Goal: Task Accomplishment & Management: Manage account settings

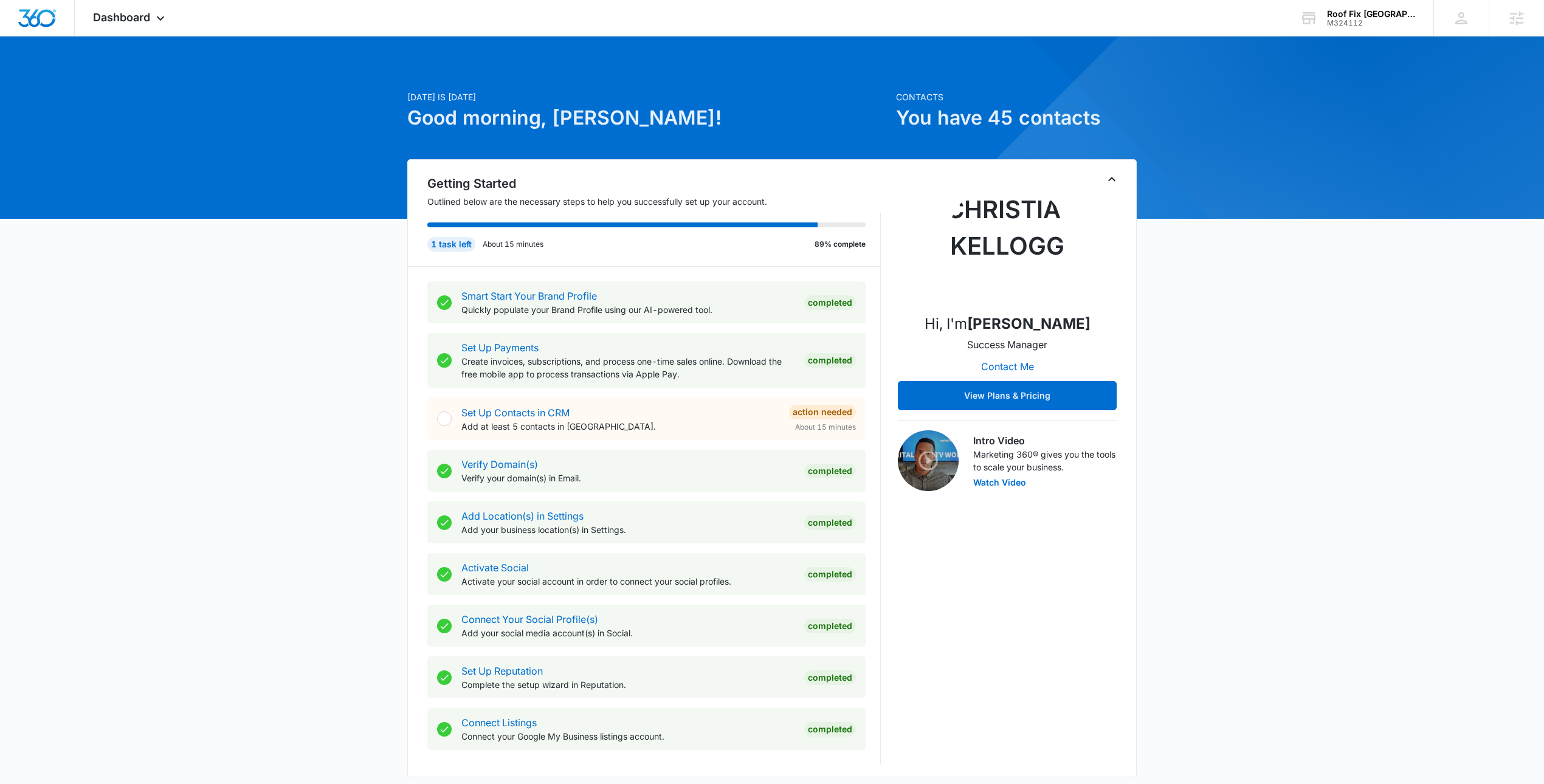
drag, startPoint x: 1461, startPoint y: 496, endPoint x: 1476, endPoint y: 526, distance: 33.5
click at [1460, 496] on div "Today is Monday, October 13th Good morning, Christian! Contacts You have 45 con…" at bounding box center [772, 750] width 1544 height 1397
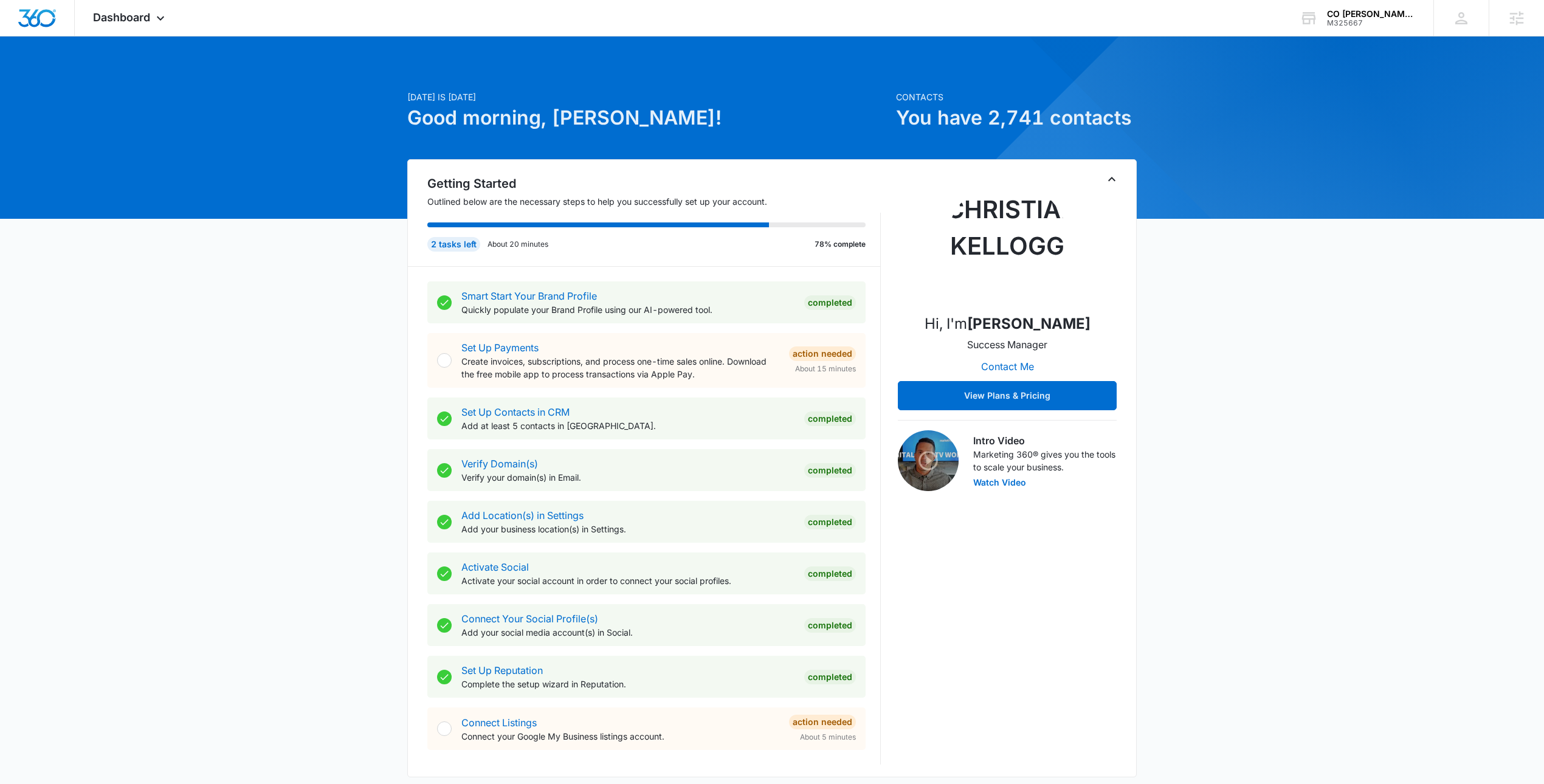
click at [1138, 177] on div "[DATE] is [DATE] Good morning, Christian! Contacts You have 2,741 contacts Gett…" at bounding box center [772, 708] width 1544 height 1312
click at [1102, 182] on div "Hi, I'm Christian Kellogg Success Manager Contact Me View Plans & Pricing" at bounding box center [1007, 296] width 219 height 229
click at [1118, 186] on icon "Toggle Collapse" at bounding box center [1111, 179] width 14 height 14
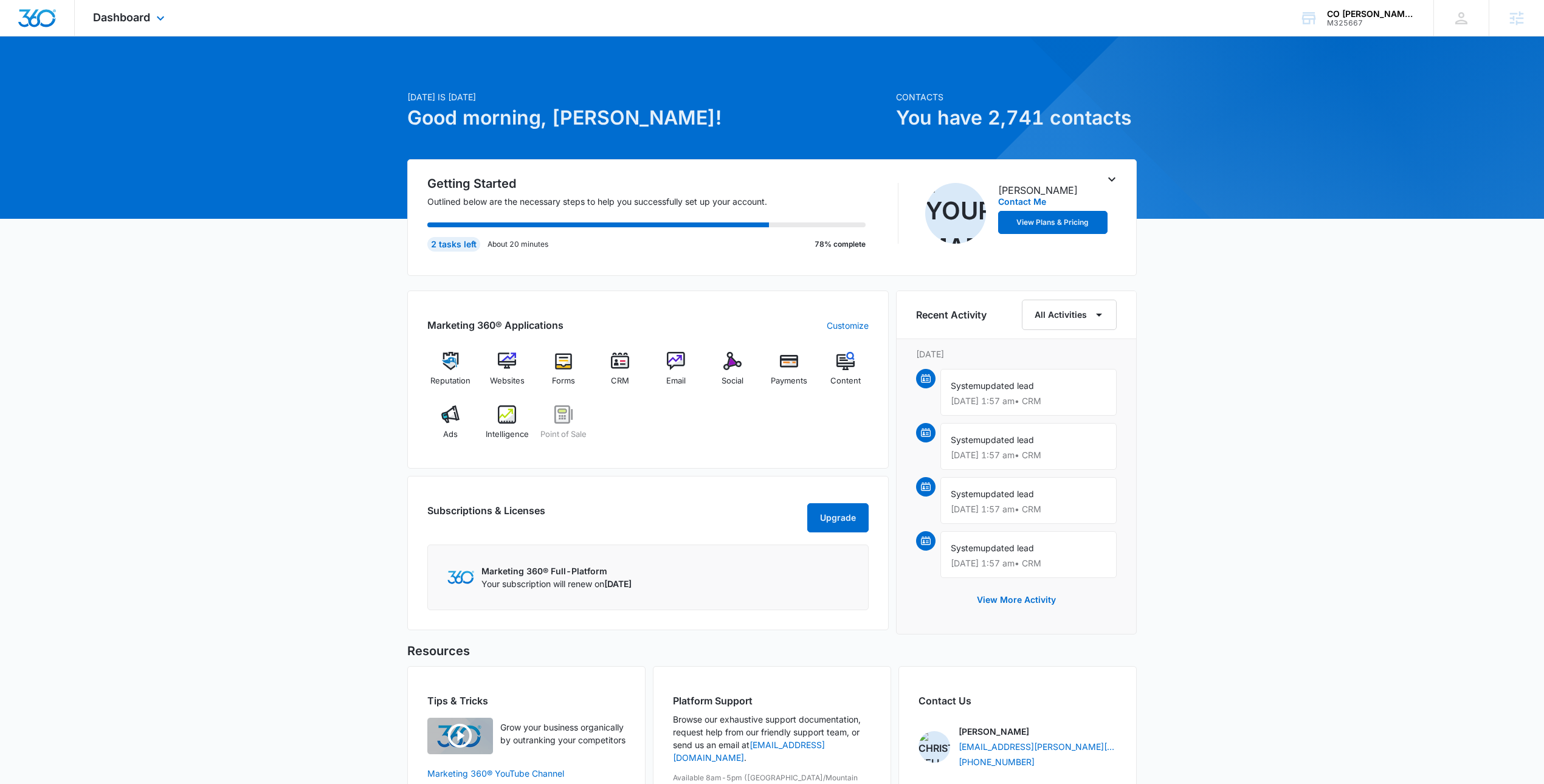
click at [156, 12] on icon at bounding box center [160, 18] width 14 height 14
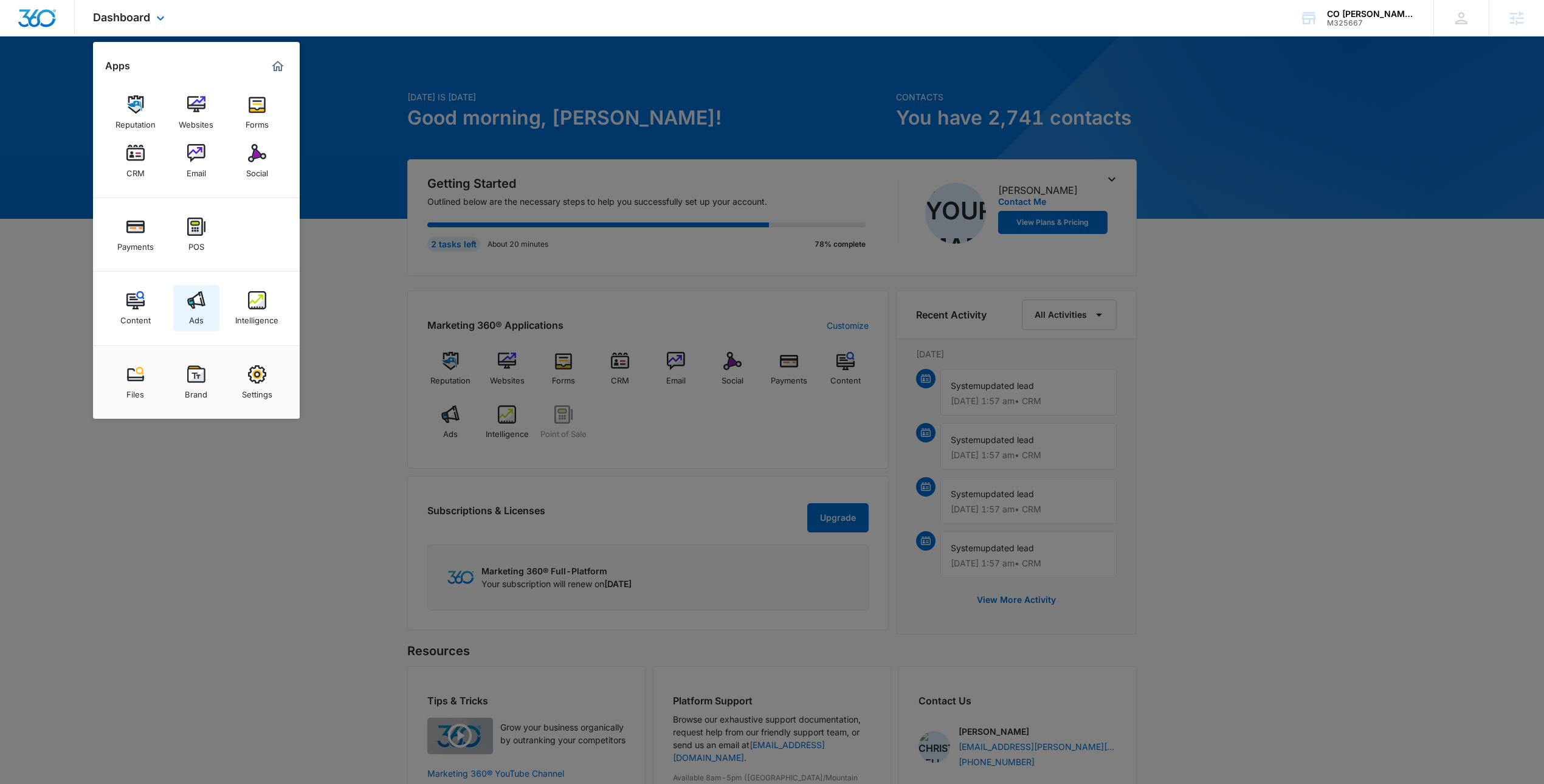
click at [201, 310] on div "Ads" at bounding box center [196, 317] width 14 height 16
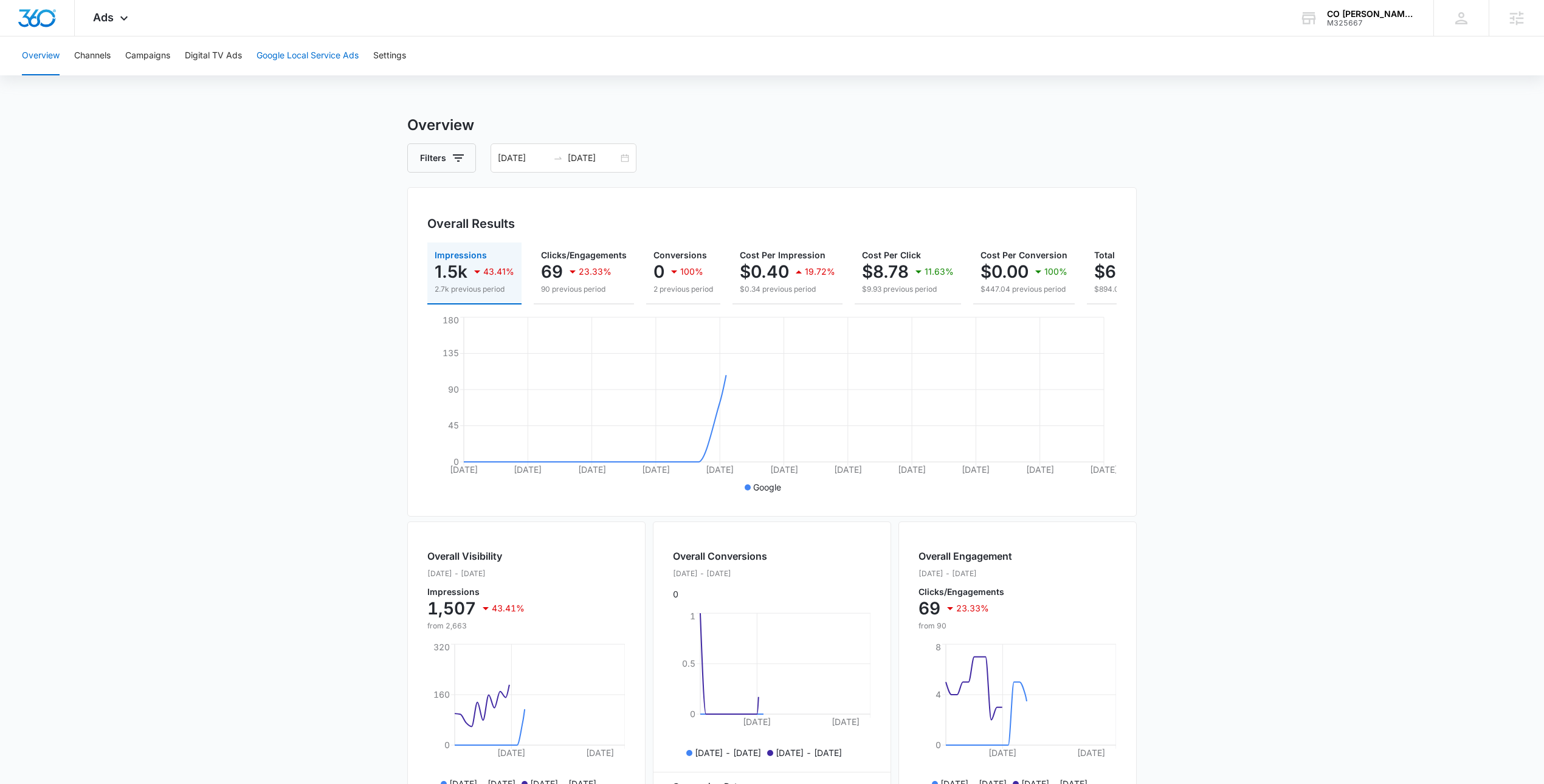
click at [275, 59] on button "Google Local Service Ads" at bounding box center [307, 56] width 102 height 39
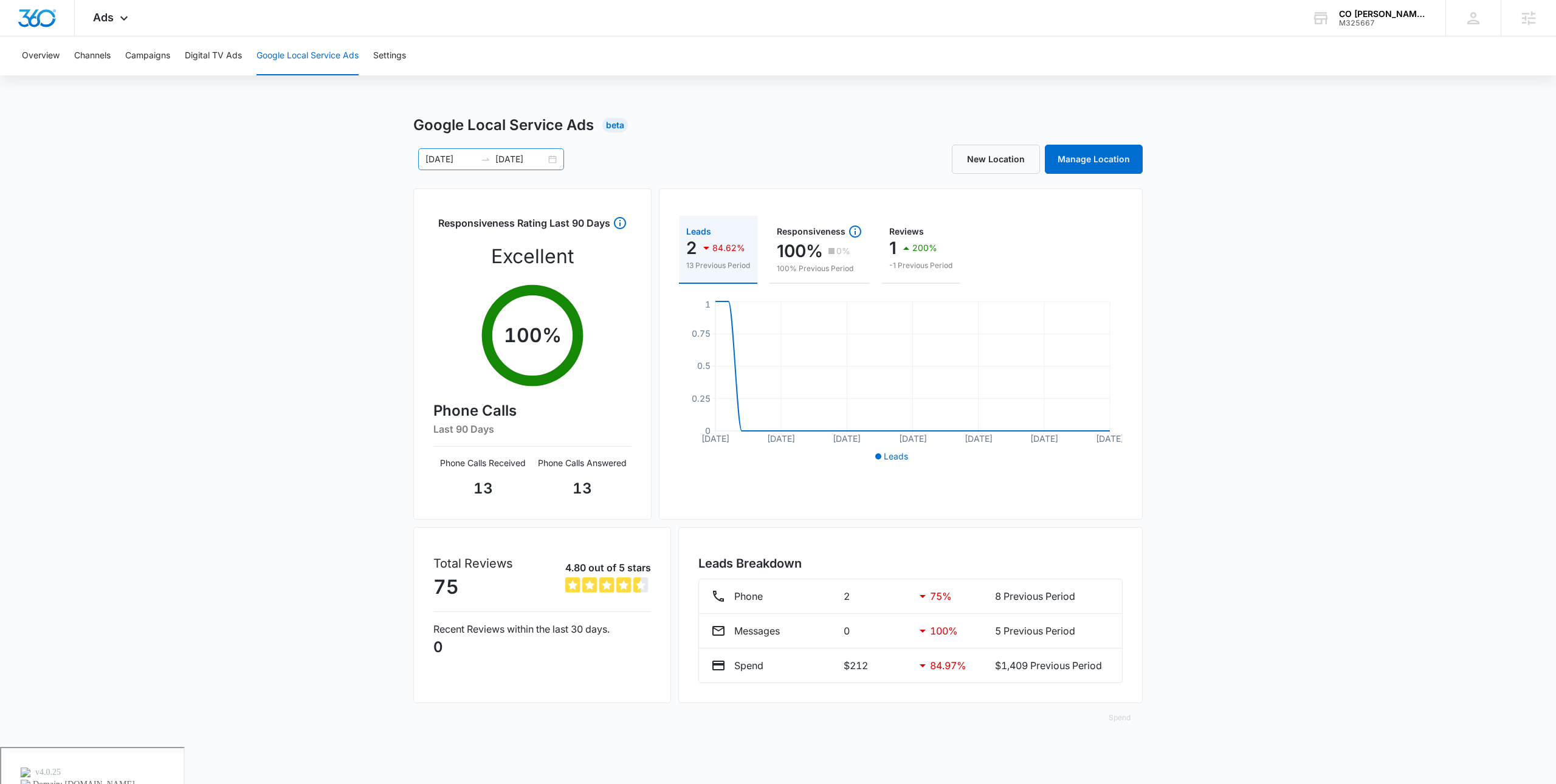
click at [560, 156] on div "08/09/2025 09/08/2025" at bounding box center [491, 159] width 146 height 22
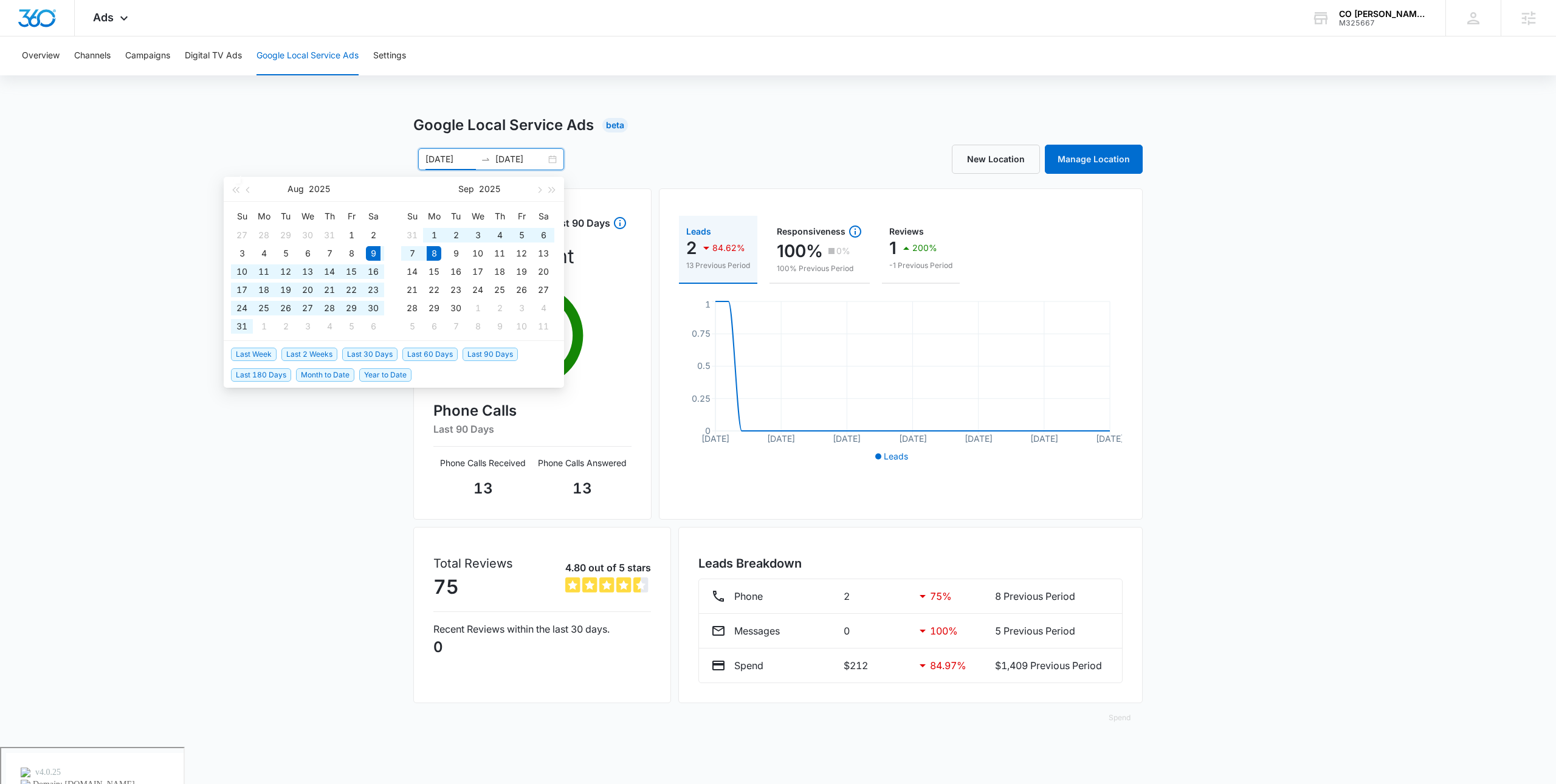
click at [555, 157] on div "08/09/2025 09/08/2025" at bounding box center [491, 159] width 146 height 22
click at [795, 154] on div "New Location Manage Location" at bounding box center [960, 159] width 365 height 29
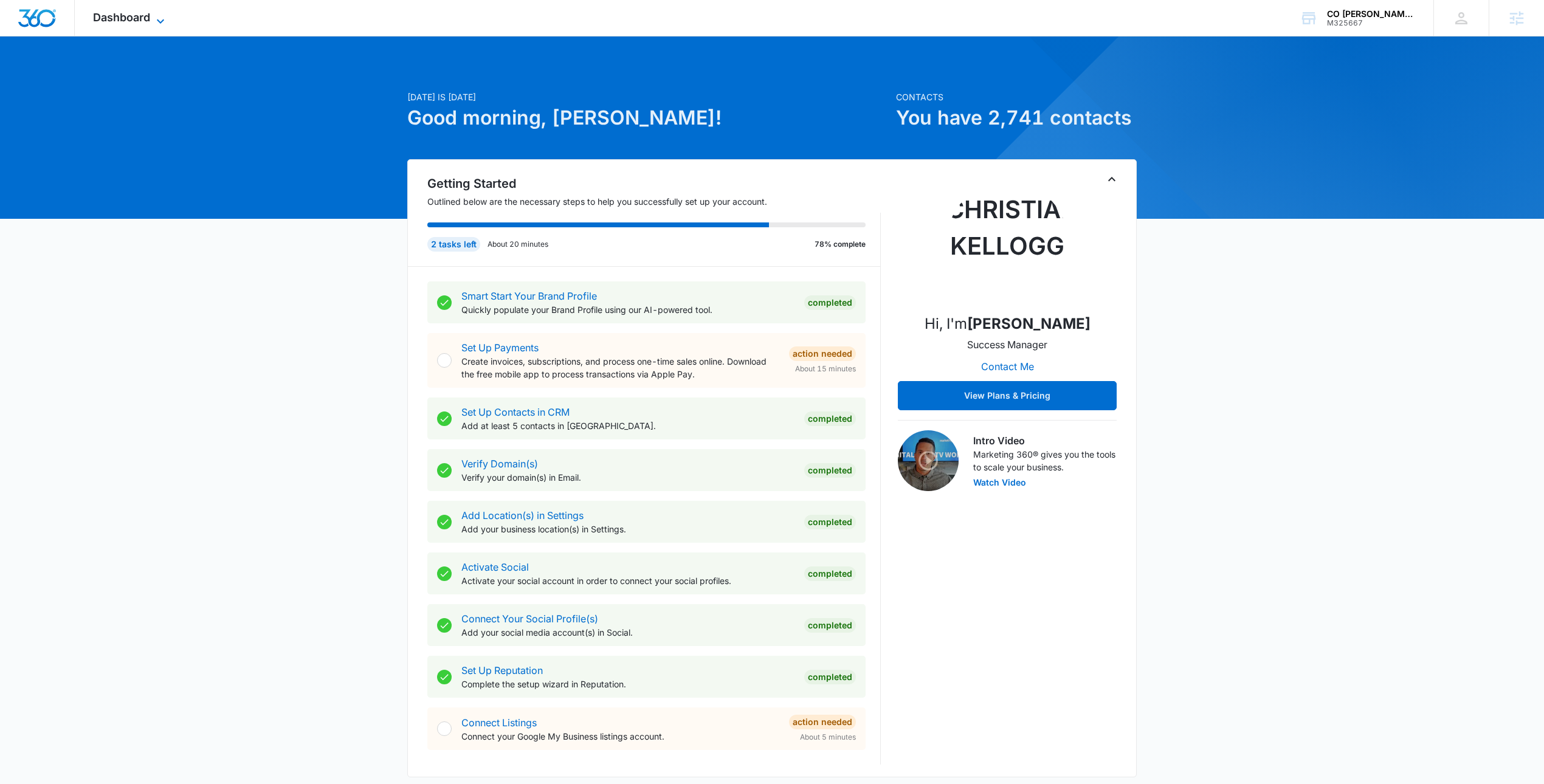
click at [137, 15] on span "Dashboard" at bounding box center [121, 17] width 57 height 12
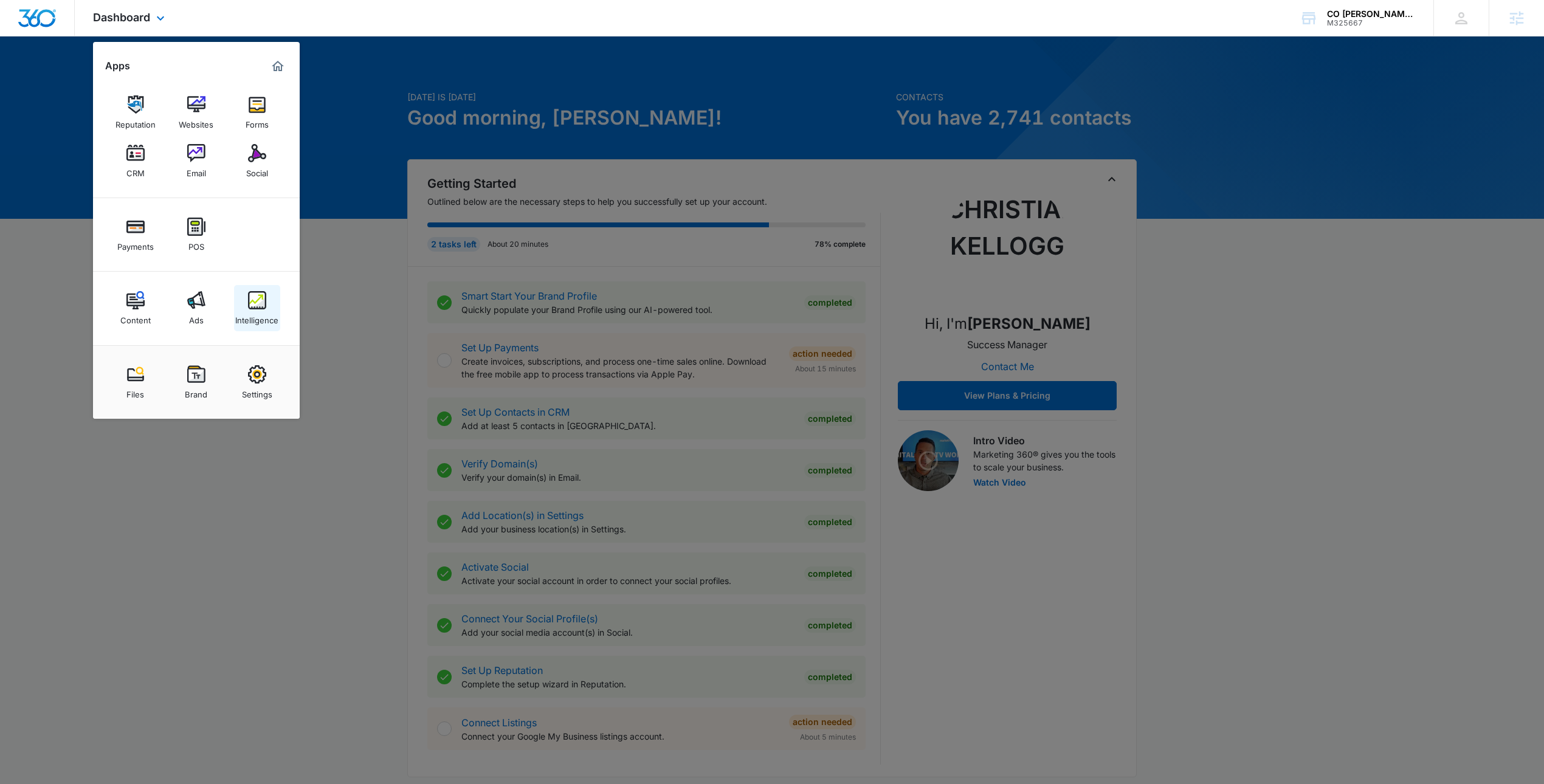
click at [251, 316] on div "Intelligence" at bounding box center [256, 317] width 43 height 16
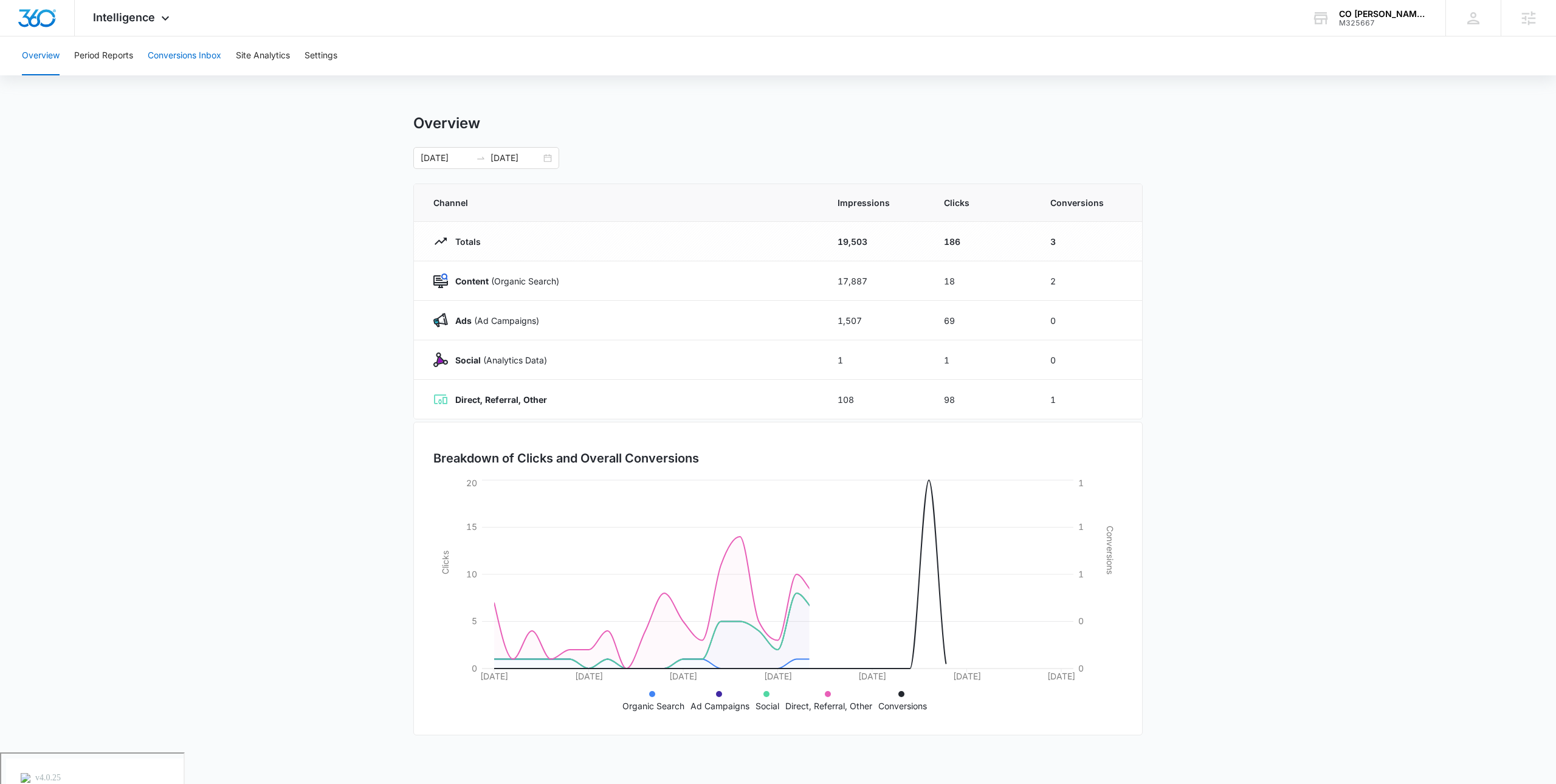
click at [194, 59] on button "Conversions Inbox" at bounding box center [184, 56] width 74 height 39
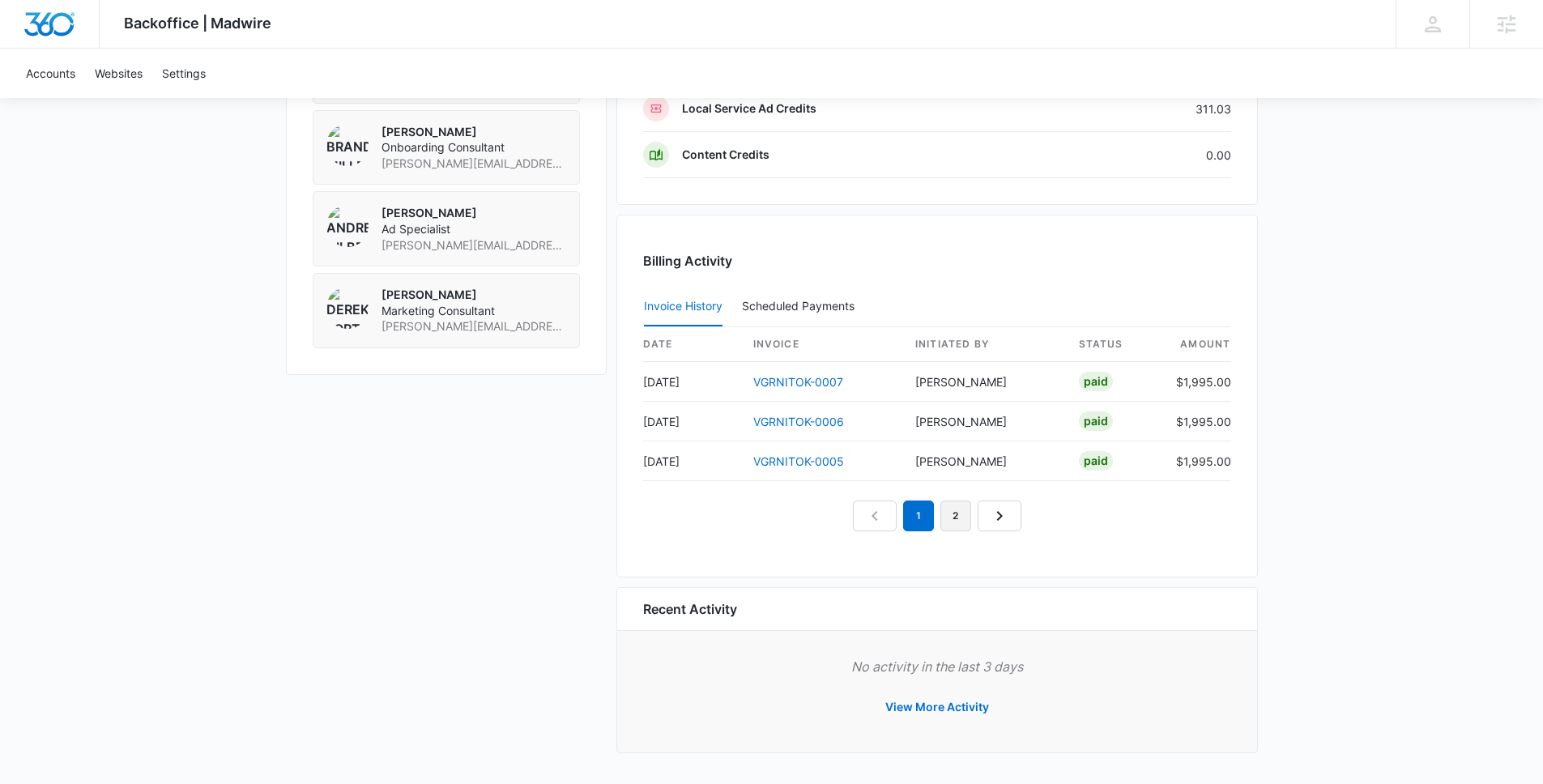
click at [968, 523] on link "2" at bounding box center [955, 515] width 31 height 31
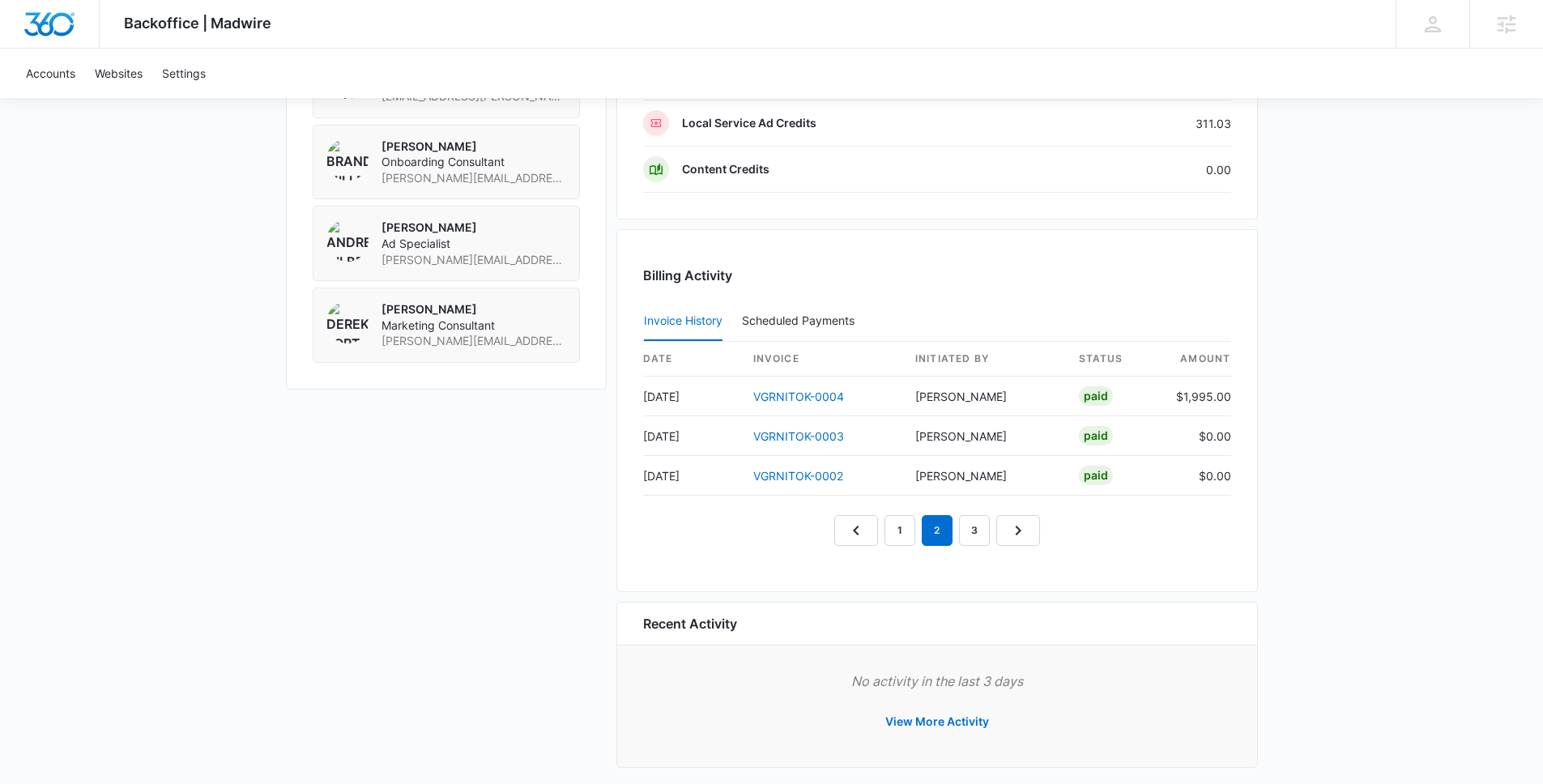
scroll to position [1398, 0]
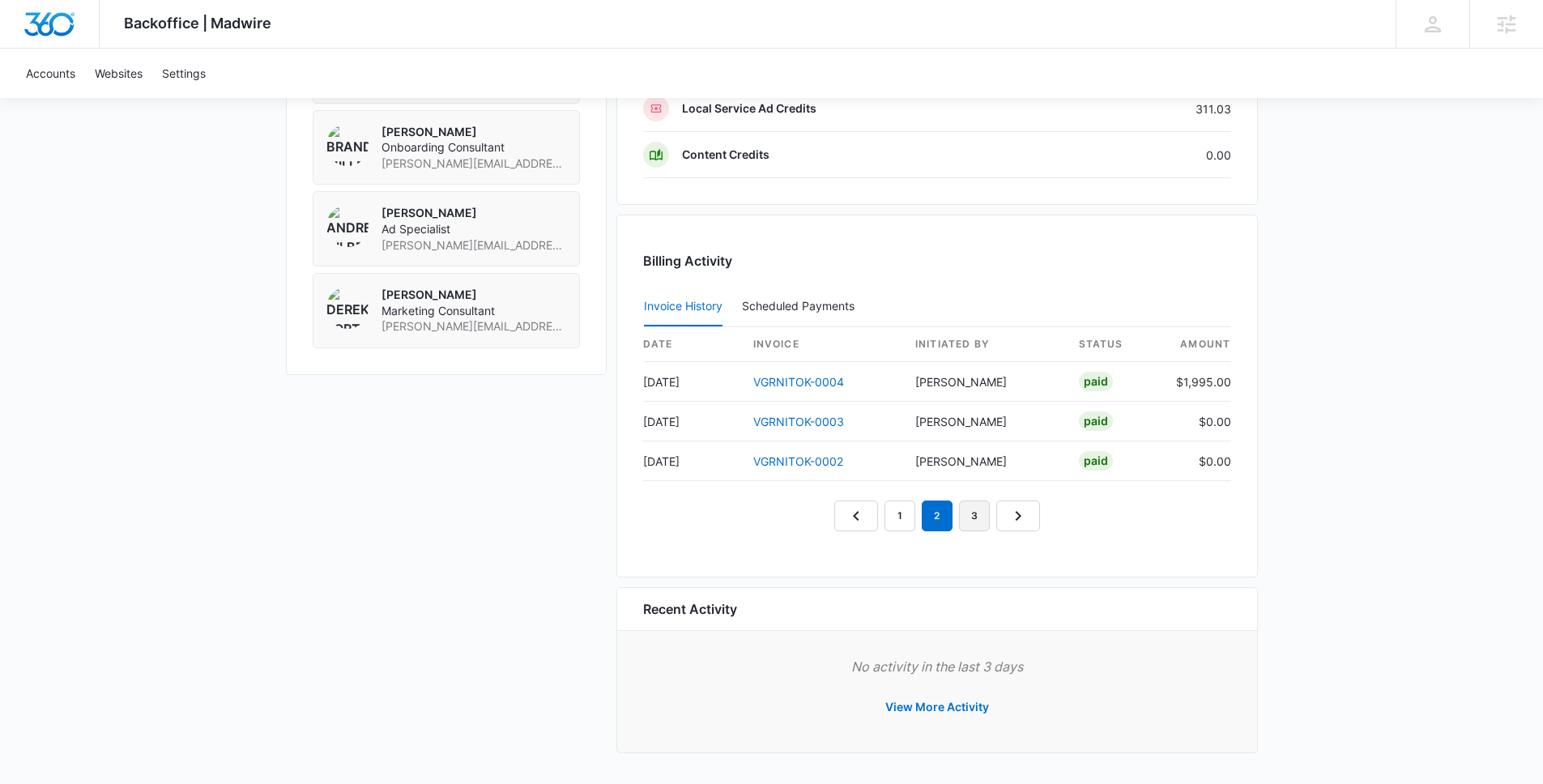
click at [985, 508] on link "3" at bounding box center [974, 515] width 31 height 31
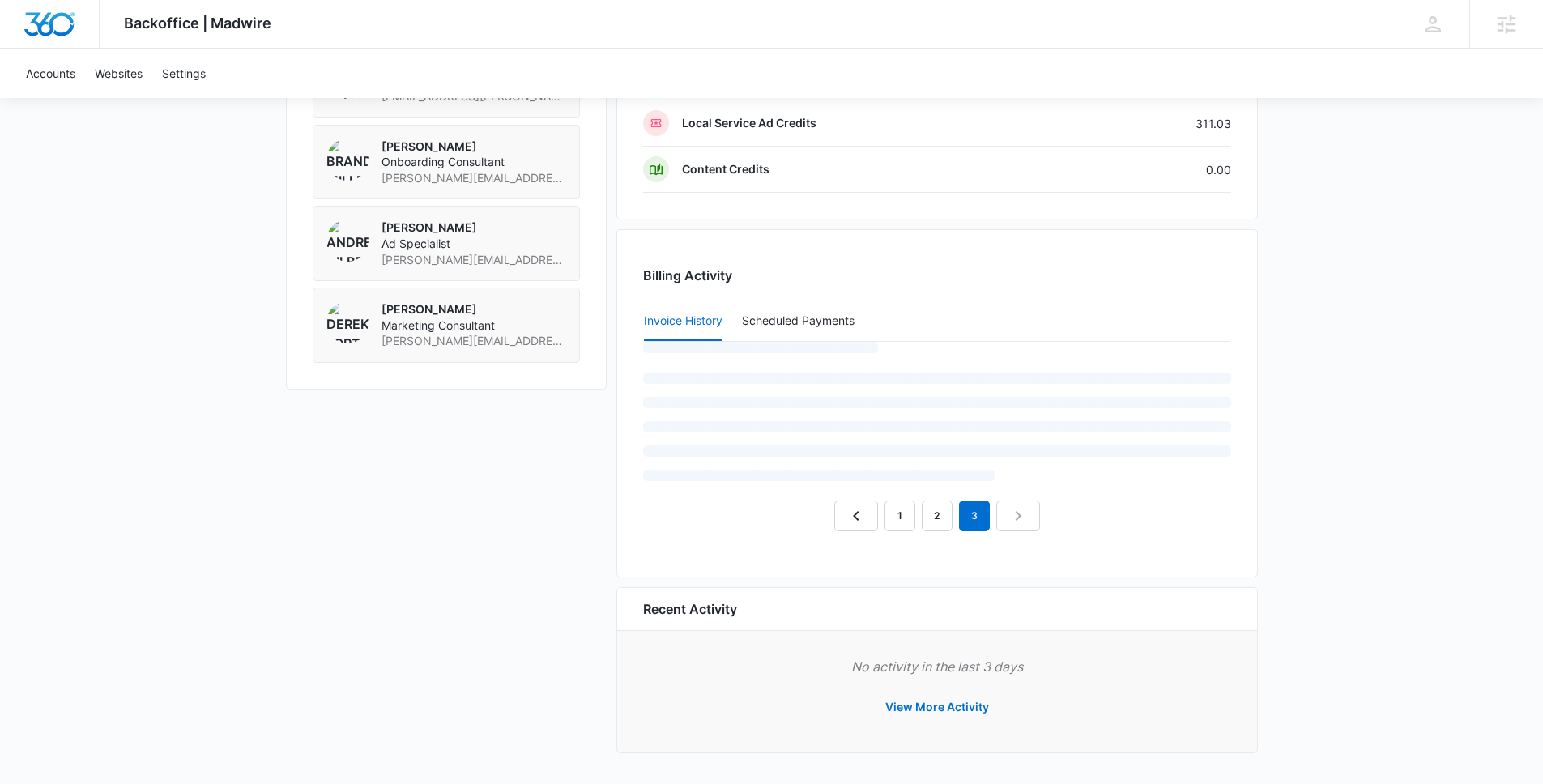
scroll to position [1318, 0]
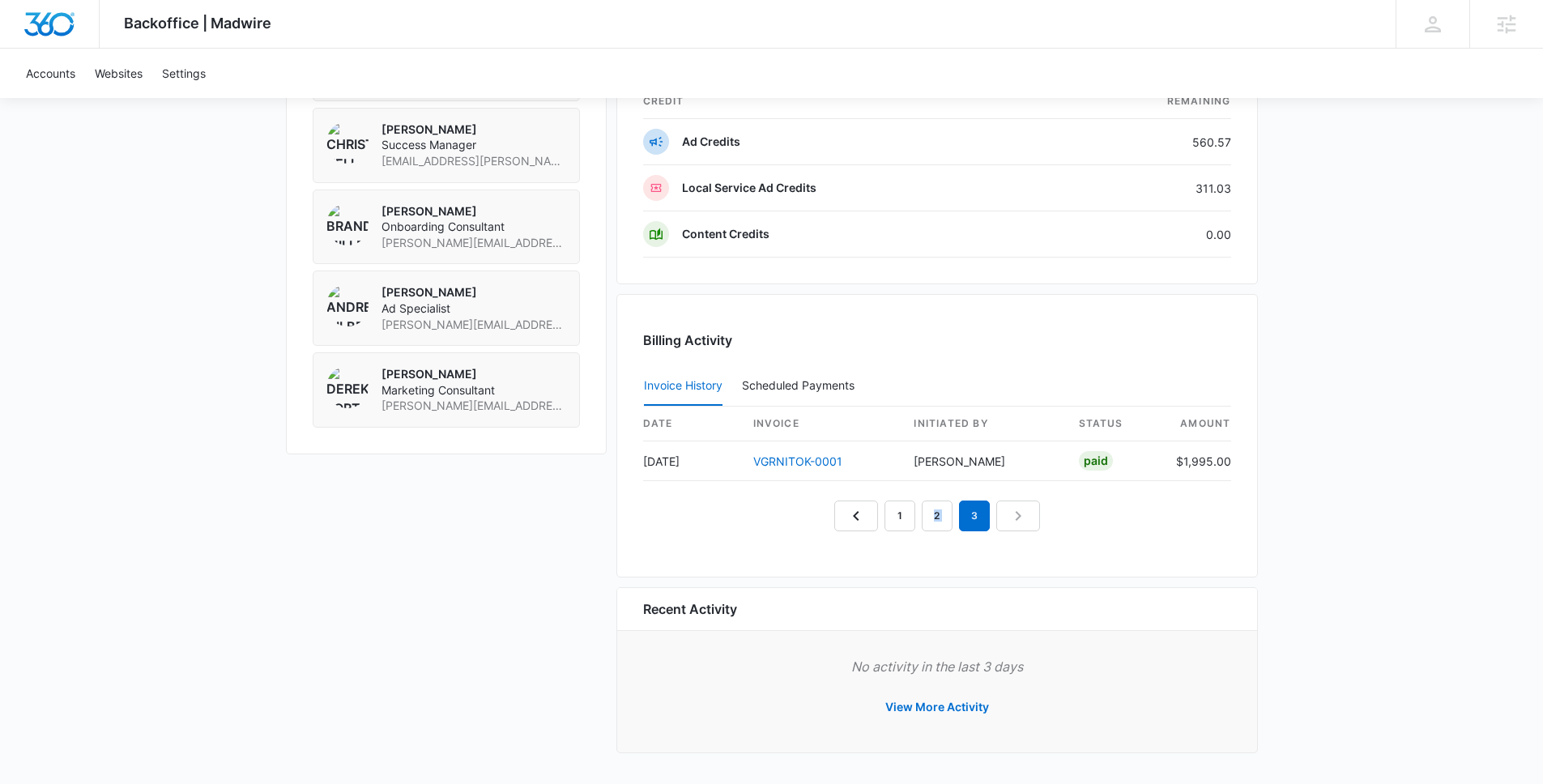
click at [953, 507] on nav "1 2 3" at bounding box center [937, 515] width 206 height 31
click at [943, 519] on link "2" at bounding box center [937, 515] width 31 height 31
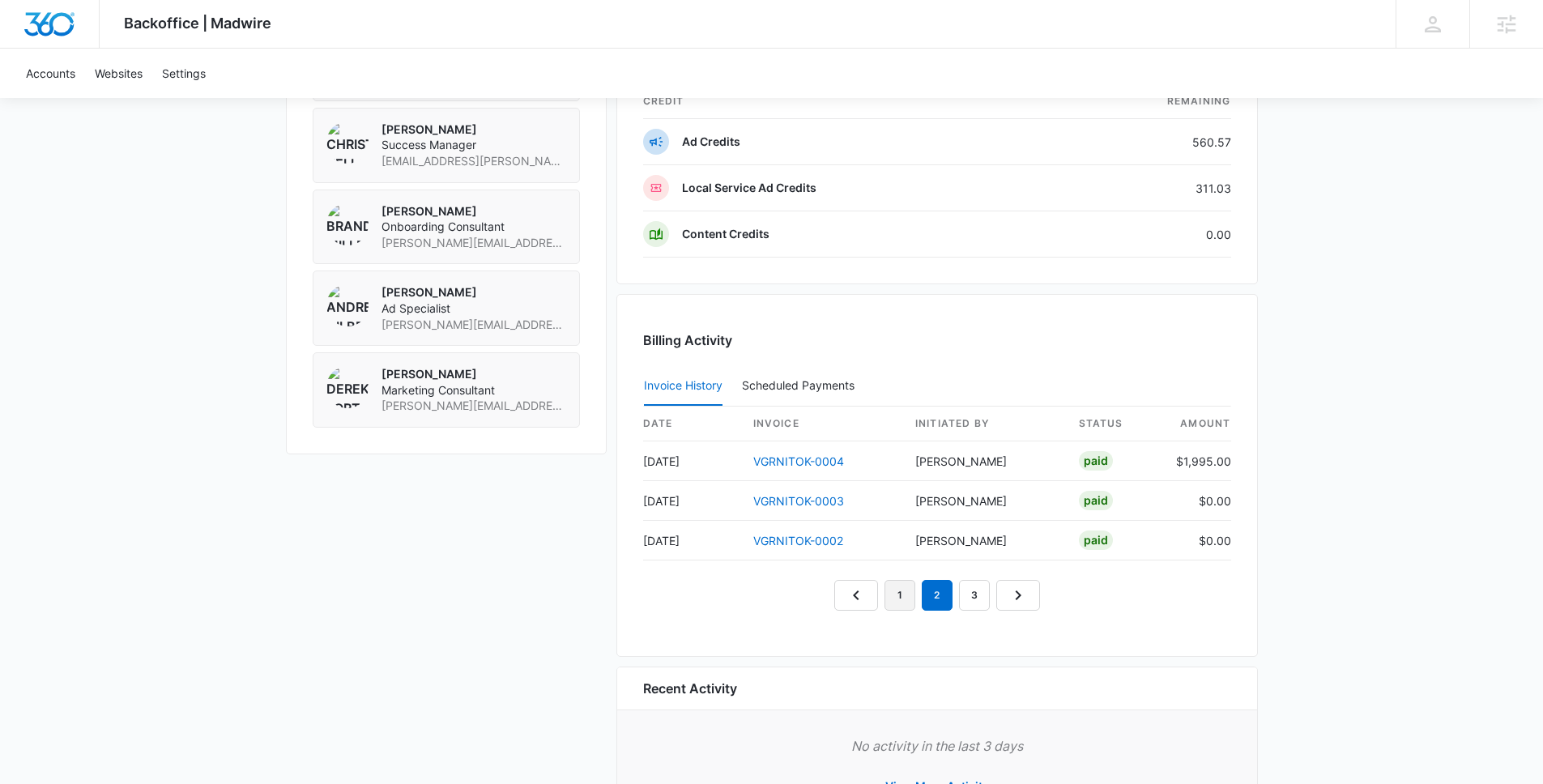
click at [907, 588] on link "1" at bounding box center [899, 594] width 31 height 31
click at [935, 601] on link "2" at bounding box center [937, 594] width 31 height 31
click at [975, 595] on link "3" at bounding box center [974, 594] width 31 height 31
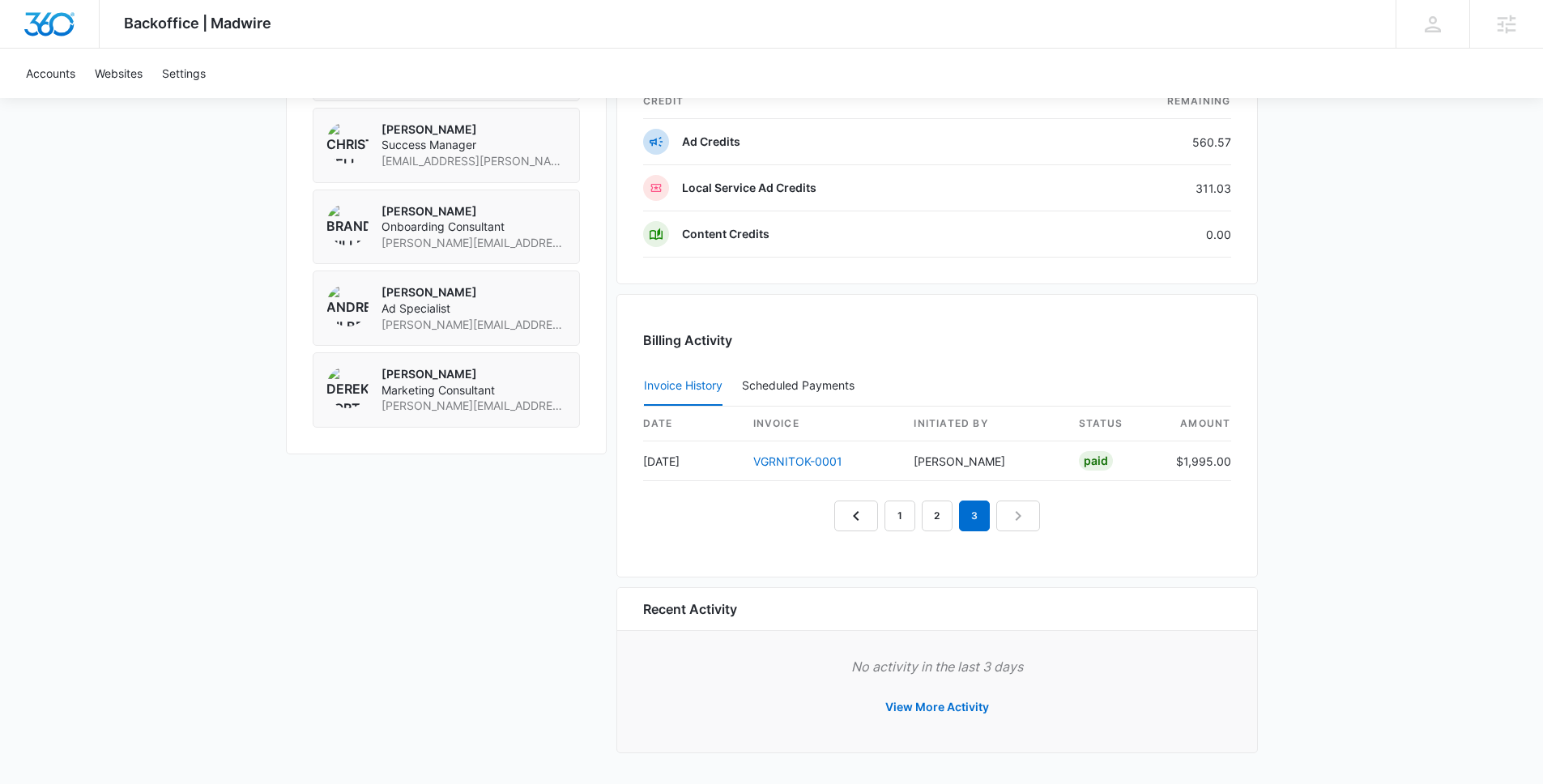
click at [975, 597] on div "Recent Activity" at bounding box center [937, 609] width 640 height 43
click at [939, 521] on link "2" at bounding box center [937, 515] width 31 height 31
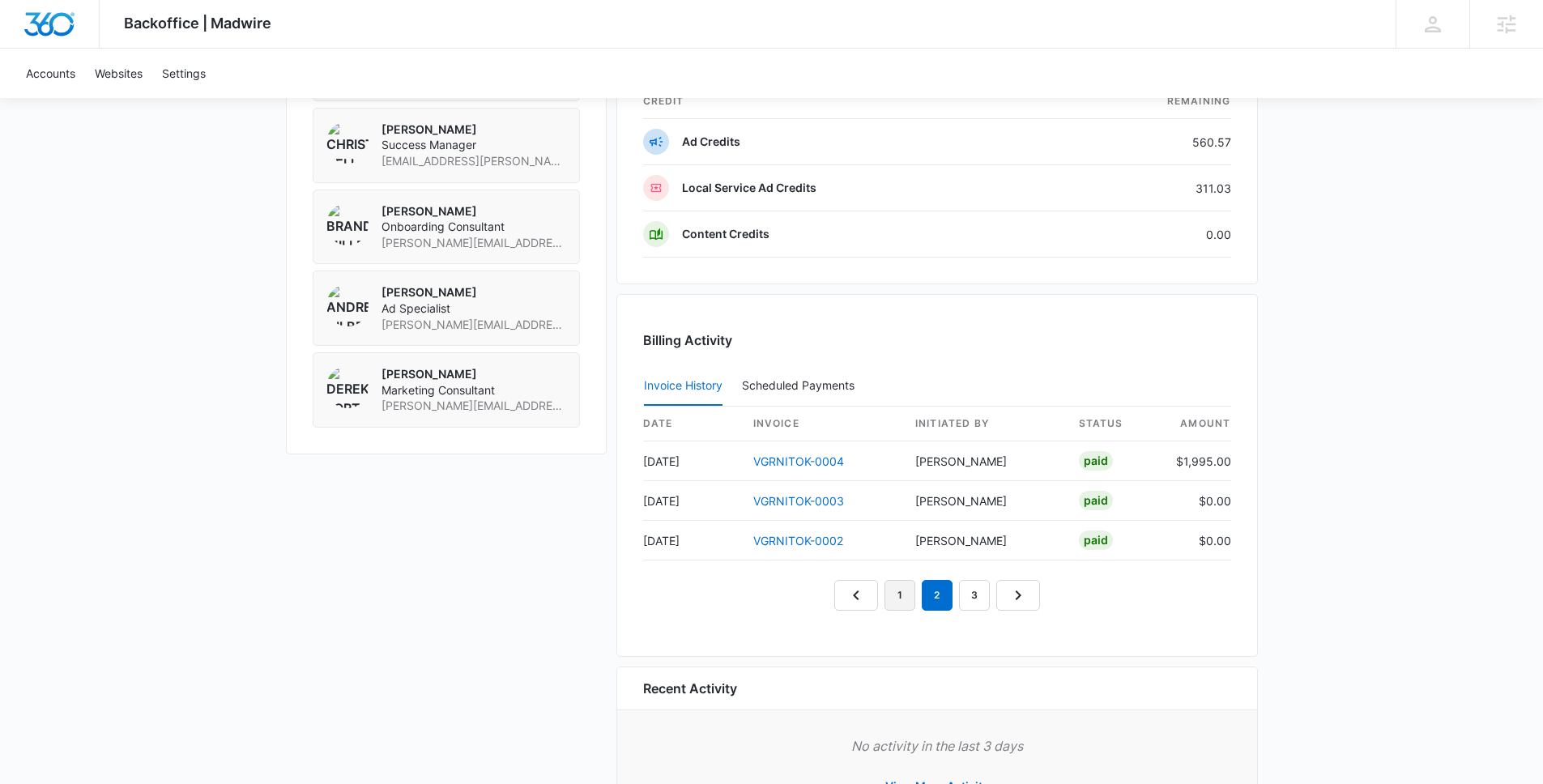
drag, startPoint x: 908, startPoint y: 601, endPoint x: 917, endPoint y: 601, distance: 9.0
click at [907, 601] on link "1" at bounding box center [899, 594] width 31 height 31
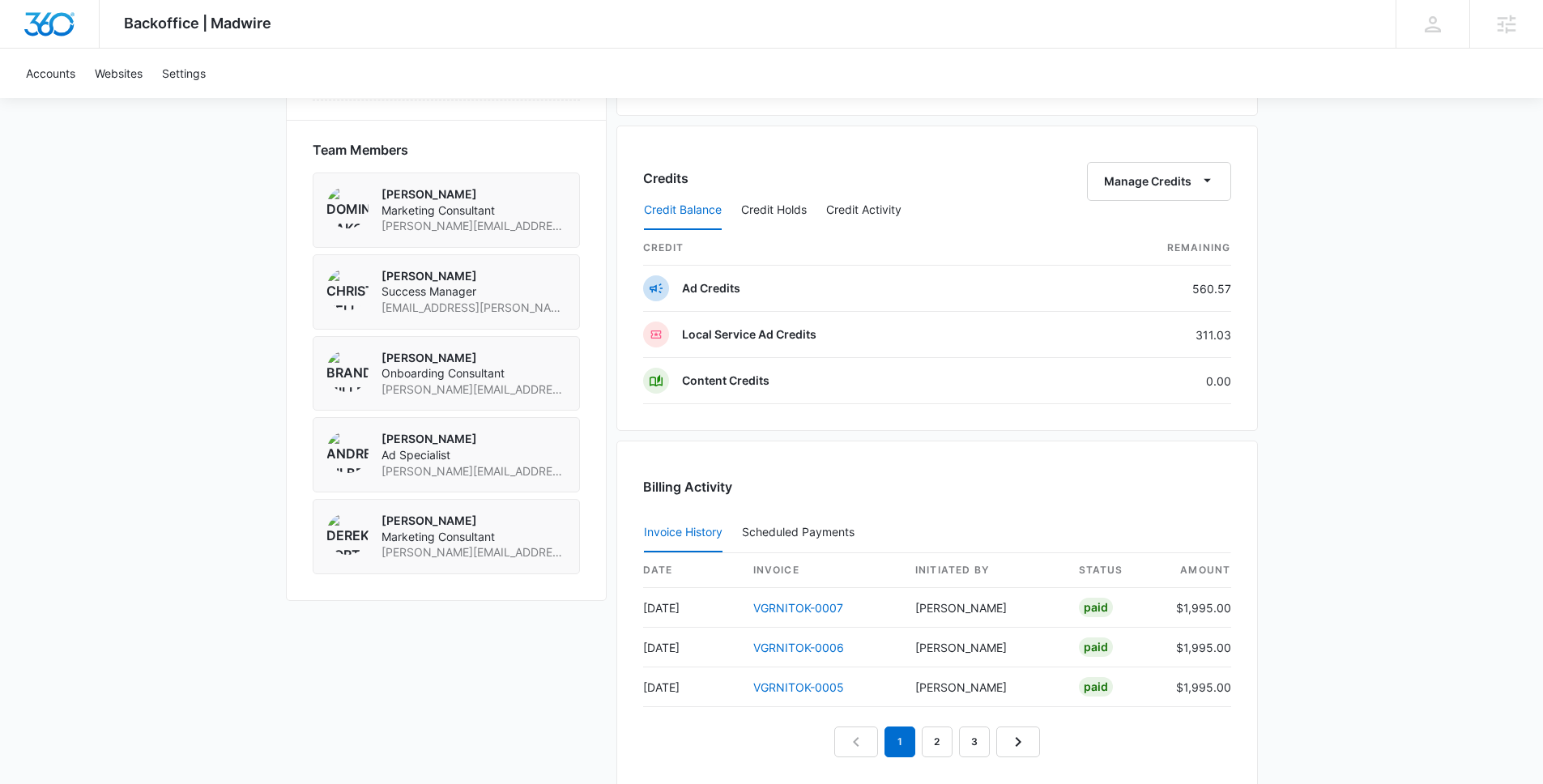
scroll to position [1277, 0]
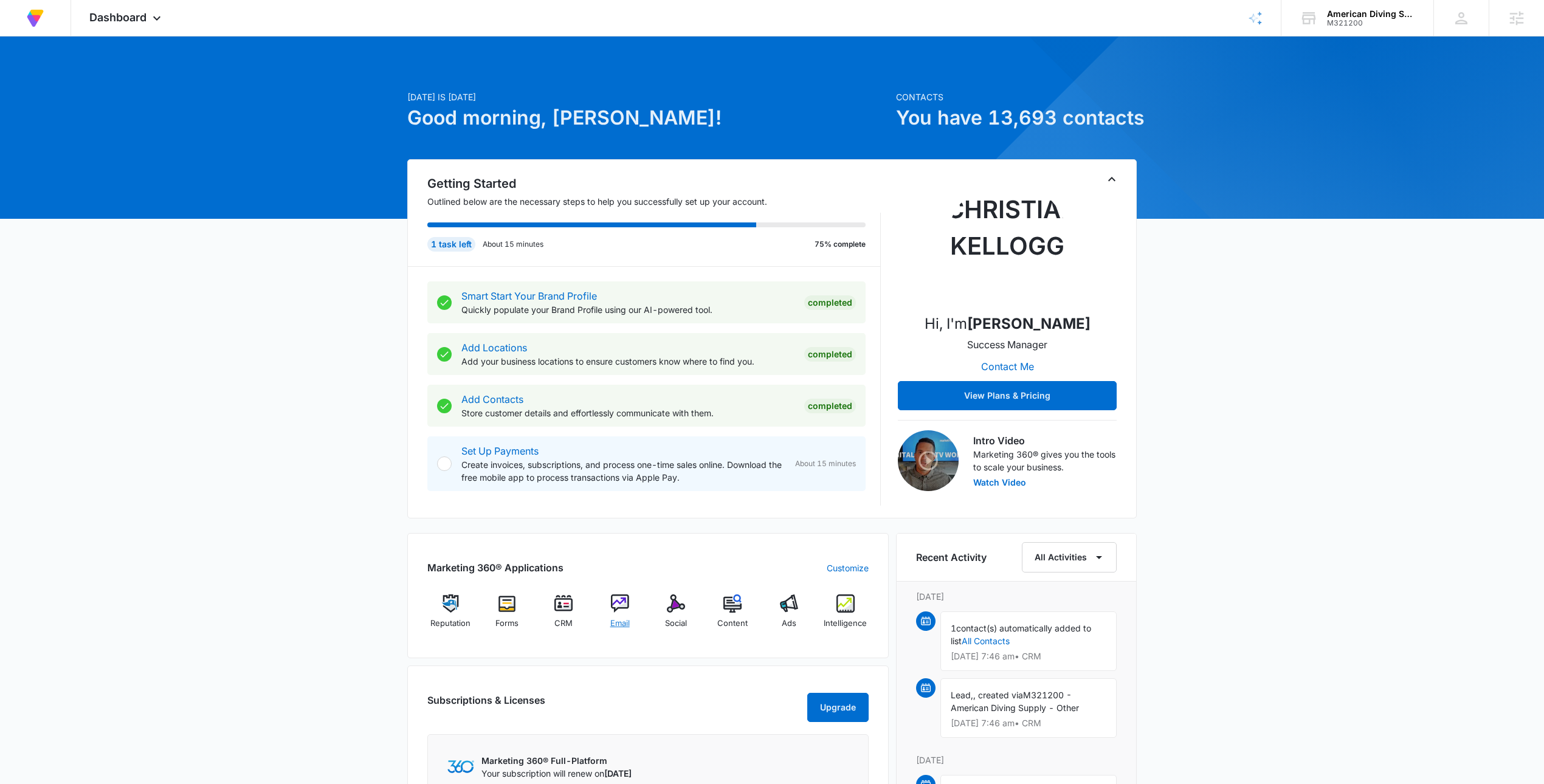
click at [611, 602] on img at bounding box center [620, 603] width 18 height 18
